Goal: Information Seeking & Learning: Learn about a topic

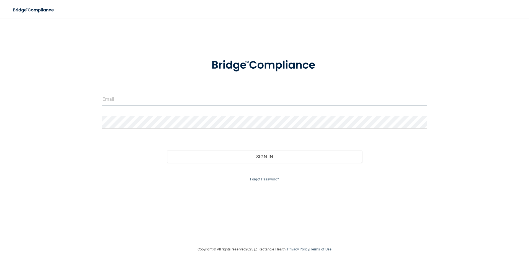
click at [190, 98] on input "email" at bounding box center [264, 99] width 325 height 12
type input "[PERSON_NAME][EMAIL_ADDRESS][DOMAIN_NAME]"
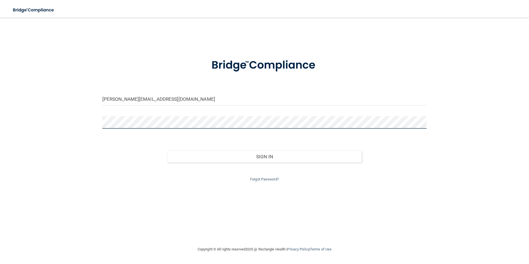
click at [167, 151] on button "Sign In" at bounding box center [264, 157] width 195 height 12
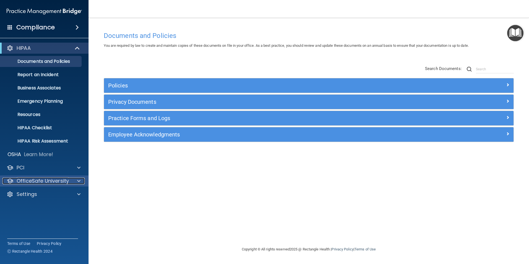
click at [35, 180] on p "OfficeSafe University" at bounding box center [43, 181] width 52 height 7
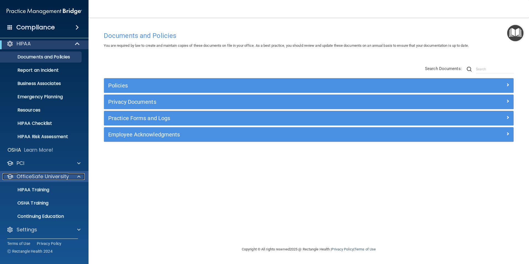
scroll to position [6, 0]
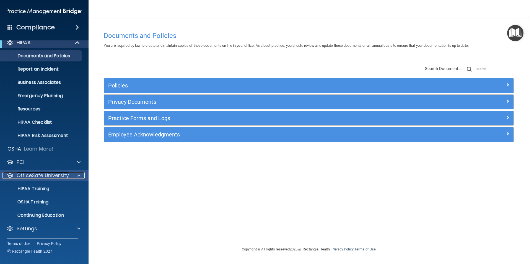
click at [73, 178] on div at bounding box center [78, 175] width 14 height 7
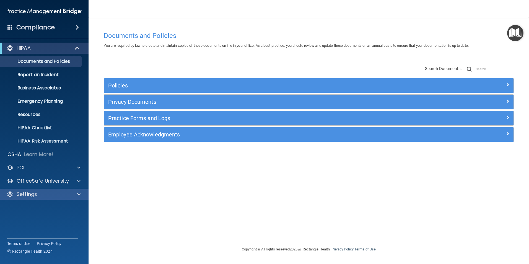
click at [64, 191] on div "Settings" at bounding box center [44, 194] width 89 height 11
click at [77, 193] on div at bounding box center [78, 194] width 14 height 7
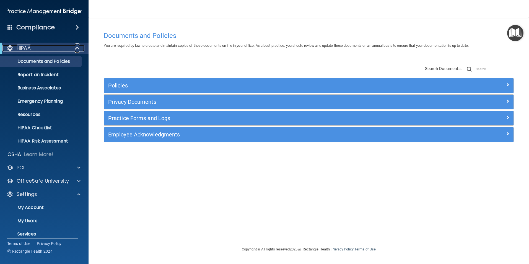
click at [77, 49] on span at bounding box center [78, 48] width 5 height 7
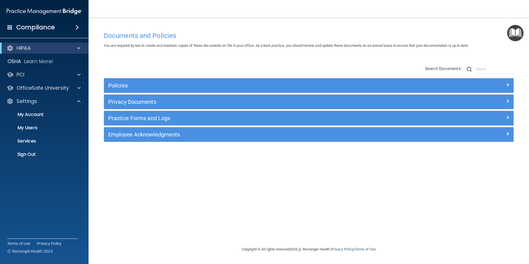
click at [77, 28] on span at bounding box center [77, 27] width 3 height 7
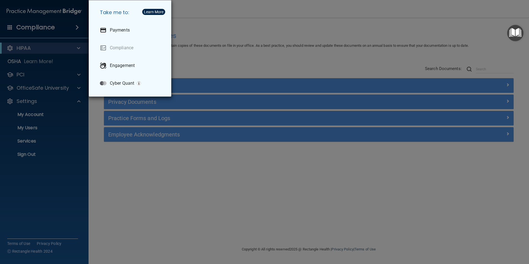
click at [77, 28] on div "Take me to: Payments Compliance Engagement Cyber Quant" at bounding box center [264, 132] width 529 height 264
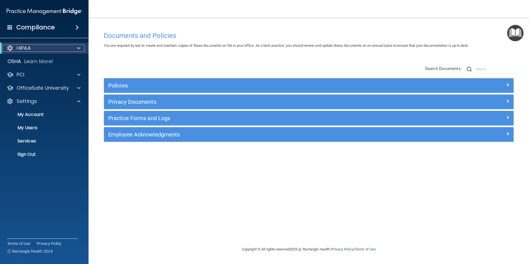
click at [77, 48] on span at bounding box center [78, 48] width 3 height 7
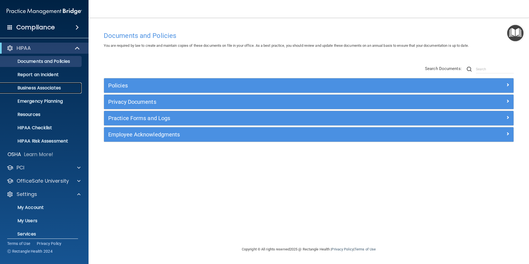
click at [42, 90] on p "Business Associates" at bounding box center [42, 88] width 76 height 6
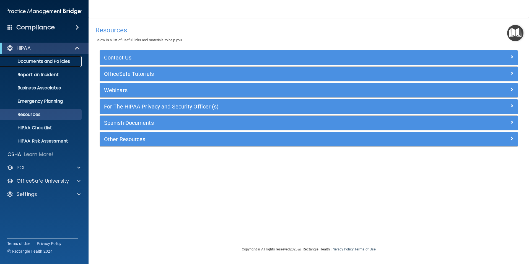
click at [29, 59] on p "Documents and Policies" at bounding box center [42, 62] width 76 height 6
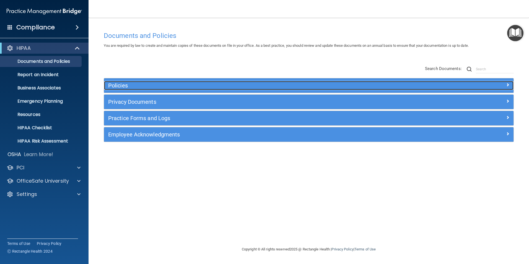
click at [506, 83] on div at bounding box center [462, 84] width 102 height 7
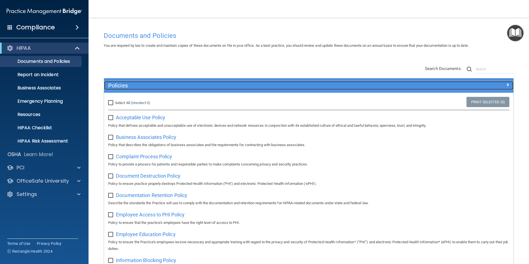
click at [506, 83] on div at bounding box center [462, 84] width 102 height 7
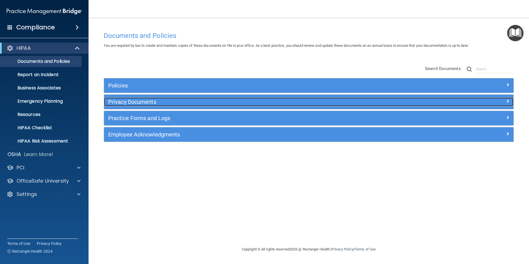
click at [510, 101] on div at bounding box center [462, 100] width 102 height 7
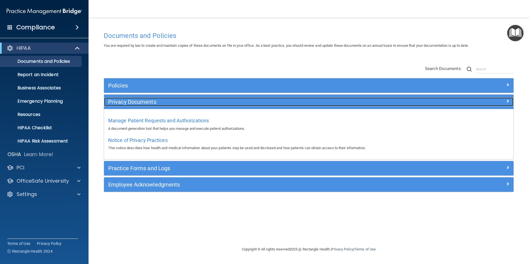
click at [510, 101] on div at bounding box center [462, 100] width 102 height 7
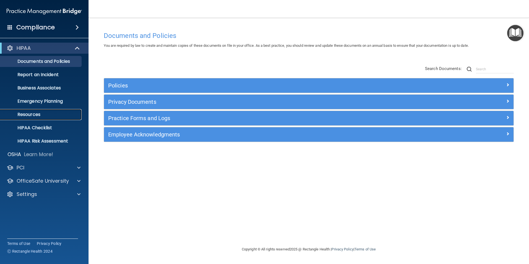
click at [29, 114] on p "Resources" at bounding box center [42, 115] width 76 height 6
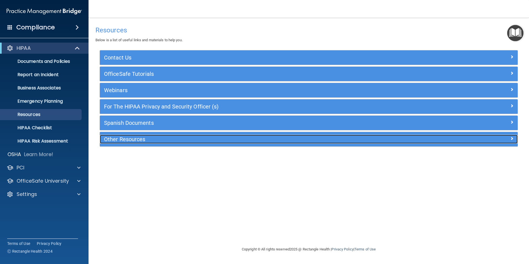
click at [503, 139] on div at bounding box center [466, 138] width 105 height 7
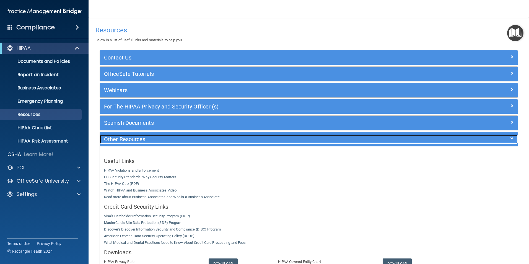
click at [503, 139] on div at bounding box center [466, 138] width 105 height 7
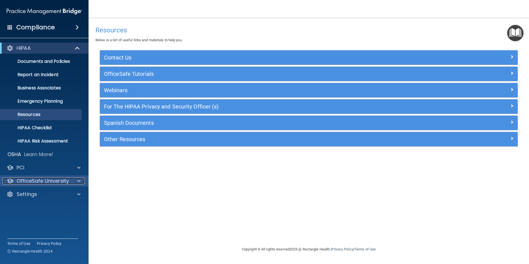
click at [80, 181] on span at bounding box center [78, 181] width 3 height 7
click at [81, 182] on div at bounding box center [78, 181] width 14 height 7
click at [50, 88] on p "Business Associates" at bounding box center [42, 88] width 76 height 6
click at [45, 83] on link "Business Associates" at bounding box center [37, 88] width 87 height 11
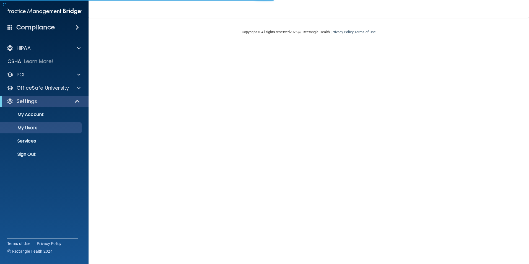
select select "20"
